Goal: Find specific page/section: Find specific page/section

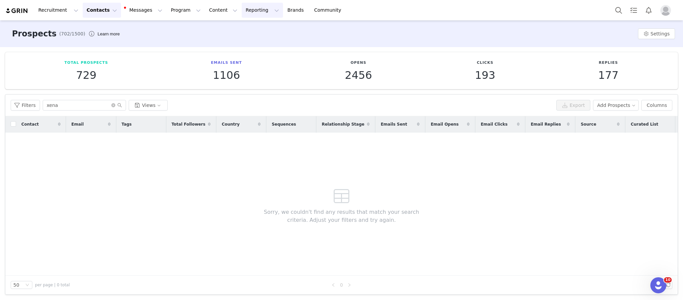
click at [242, 9] on button "Reporting Reporting" at bounding box center [262, 10] width 41 height 15
click at [230, 28] on p "Dashboard" at bounding box center [234, 29] width 25 height 7
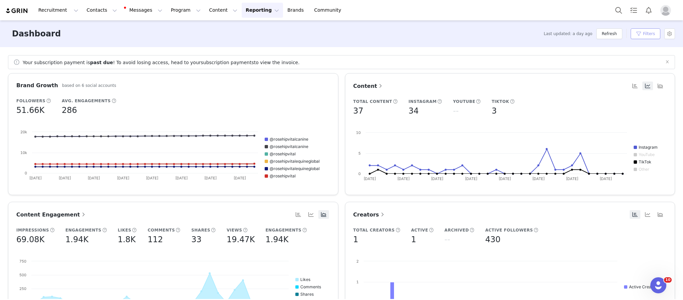
click at [646, 33] on button "Filters" at bounding box center [646, 33] width 30 height 11
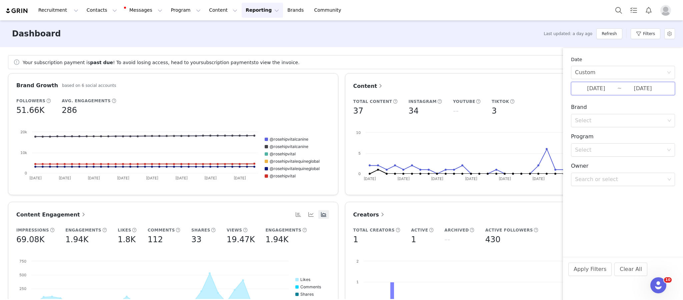
click at [620, 87] on span "[DATE] ~ [DATE]" at bounding box center [623, 88] width 104 height 13
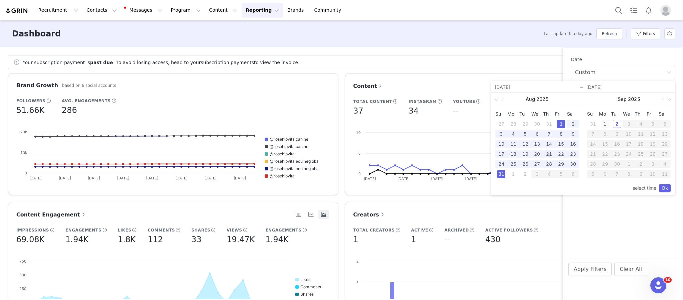
click at [605, 122] on div "1" at bounding box center [605, 124] width 8 height 8
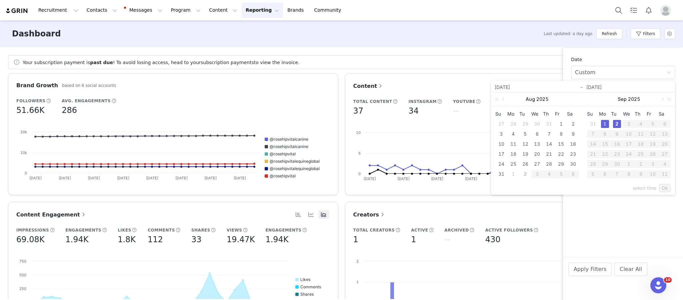
click at [616, 123] on div "2" at bounding box center [617, 124] width 8 height 8
type input "[DATE]"
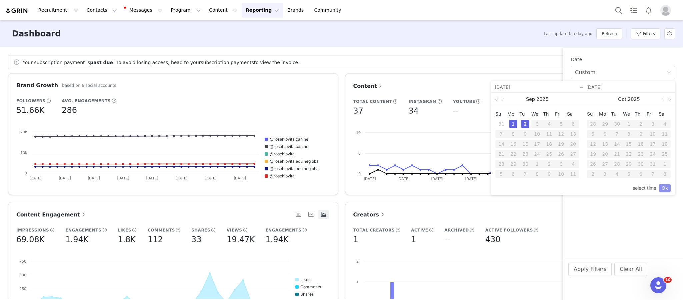
click at [664, 188] on link "Ok" at bounding box center [665, 188] width 12 height 8
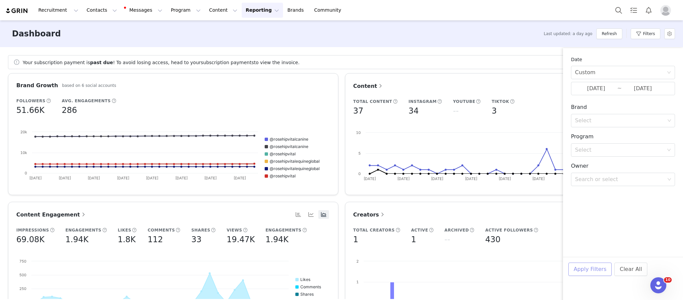
click at [590, 269] on button "Apply Filters" at bounding box center [590, 268] width 43 height 13
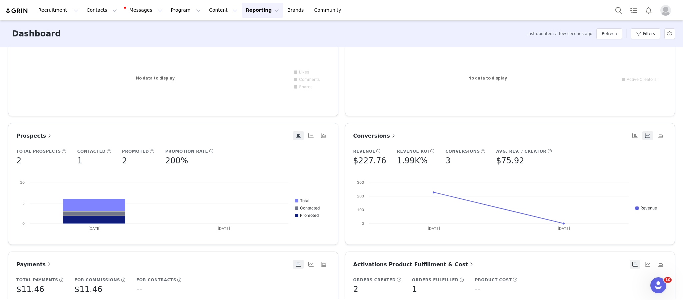
scroll to position [214, 0]
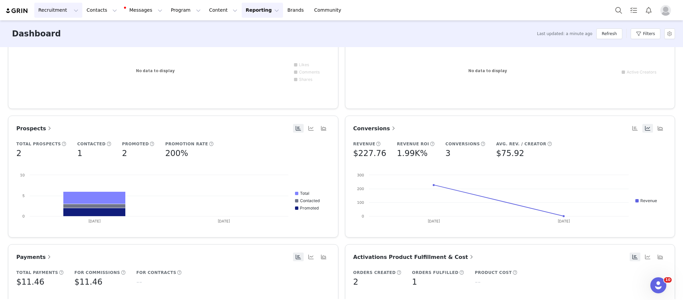
click at [54, 11] on button "Recruitment Recruitment" at bounding box center [58, 10] width 48 height 15
click at [61, 42] on p "Curated Lists" at bounding box center [55, 42] width 31 height 7
